Goal: Information Seeking & Learning: Learn about a topic

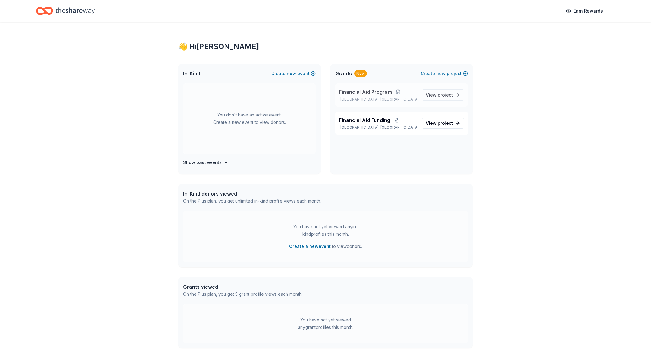
click at [362, 100] on p "[GEOGRAPHIC_DATA], [GEOGRAPHIC_DATA]" at bounding box center [378, 99] width 78 height 5
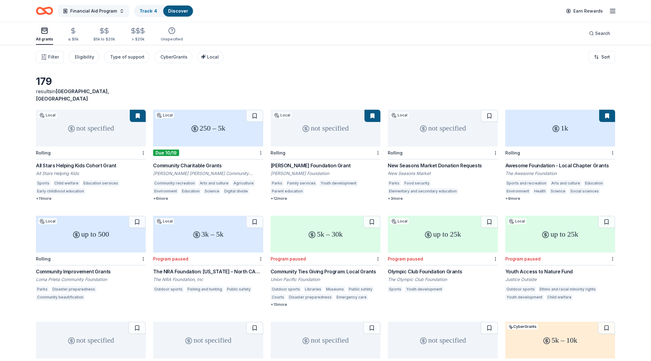
click at [119, 11] on button "Financial Aid Program" at bounding box center [93, 11] width 71 height 12
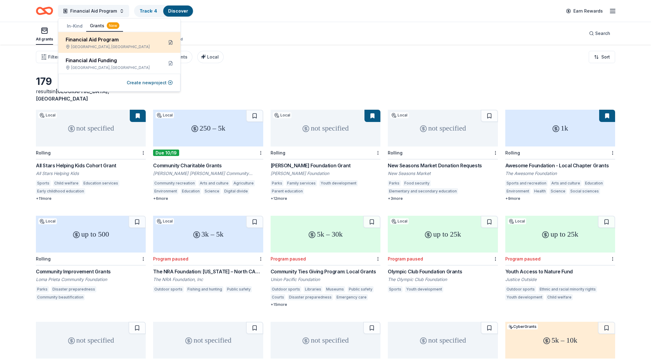
click at [171, 41] on button at bounding box center [171, 43] width 10 height 10
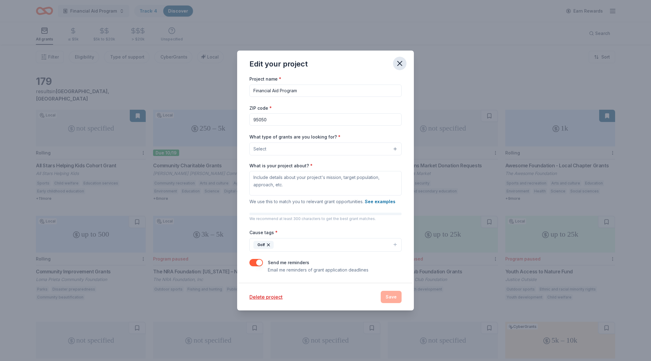
click at [401, 64] on icon "button" at bounding box center [399, 63] width 4 height 4
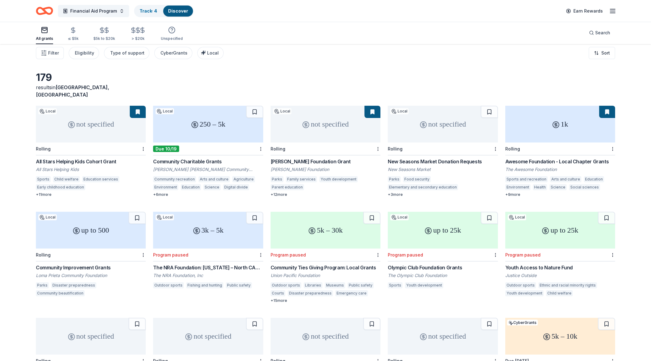
scroll to position [5, 0]
click at [161, 192] on div "+ 6 more" at bounding box center [208, 194] width 110 height 5
